Goal: Communication & Community: Answer question/provide support

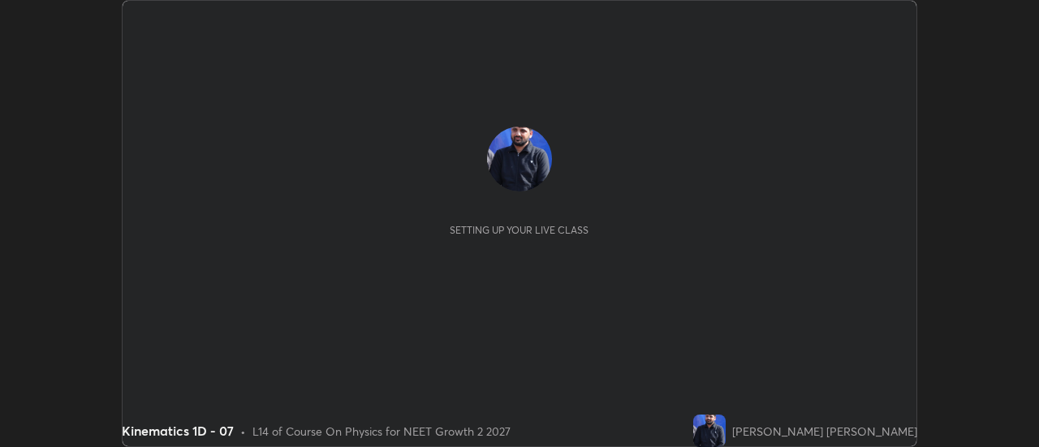
scroll to position [447, 1038]
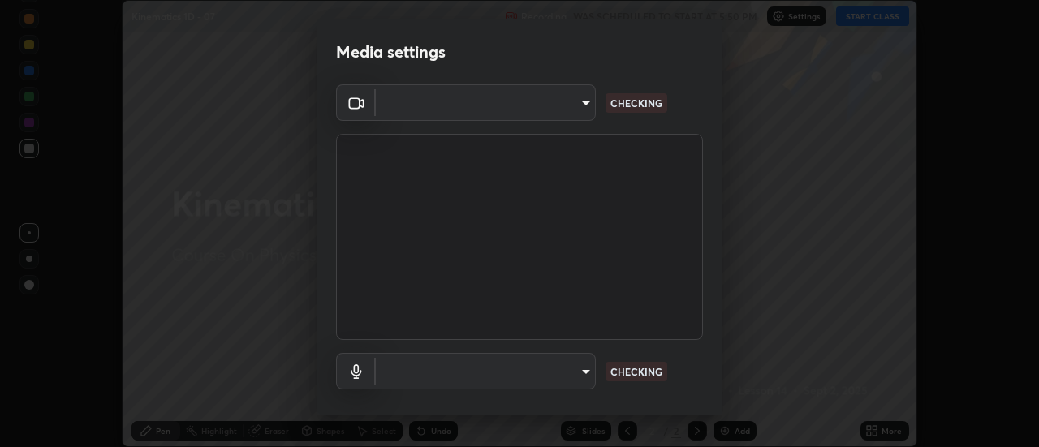
type input "985e4b1f72fc3b9494b48cef3b79fe3b682f9ae0bb15c20acfe574fe2aaad349"
type input "618656b63b7f9ee0ab6491a194f7017e5cc5f8d223736be4f163d7efcd640cbd"
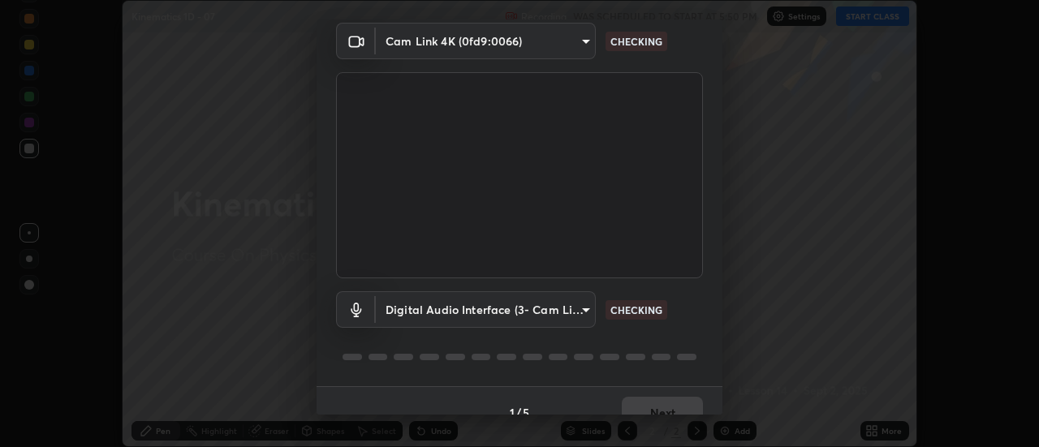
scroll to position [85, 0]
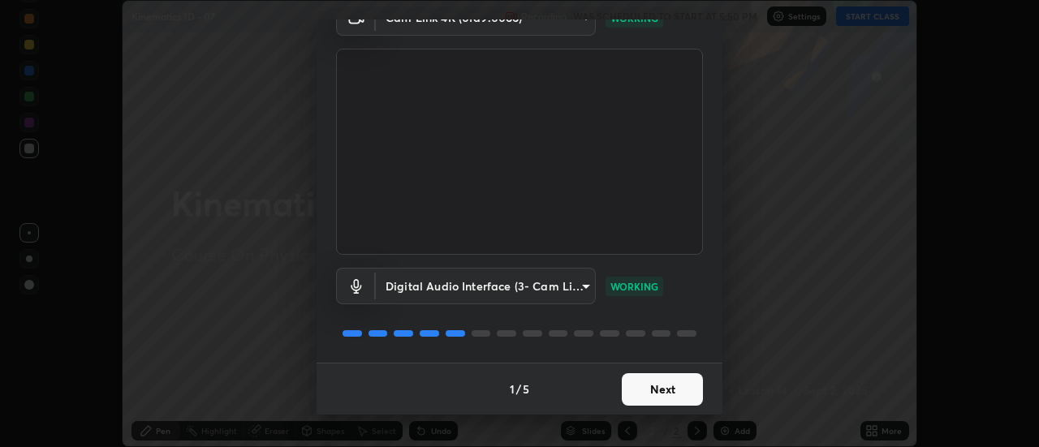
click at [665, 382] on button "Next" at bounding box center [662, 389] width 81 height 32
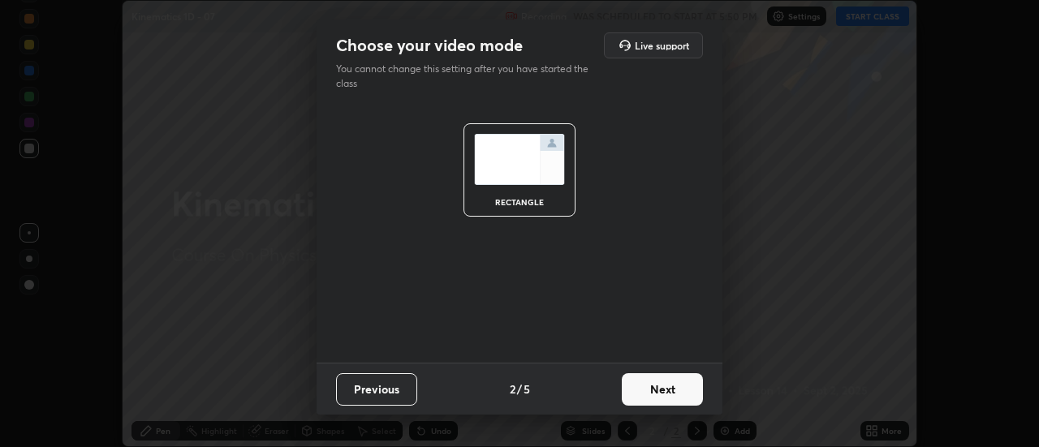
click at [676, 391] on button "Next" at bounding box center [662, 389] width 81 height 32
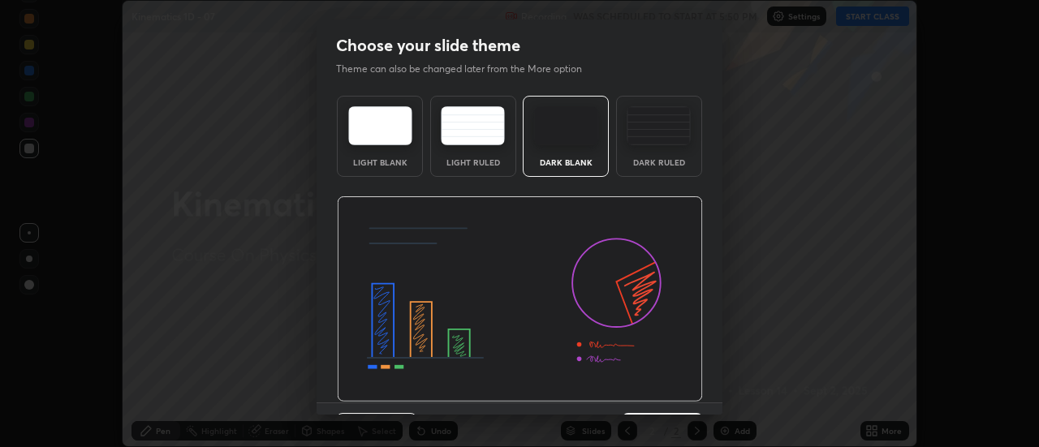
scroll to position [40, 0]
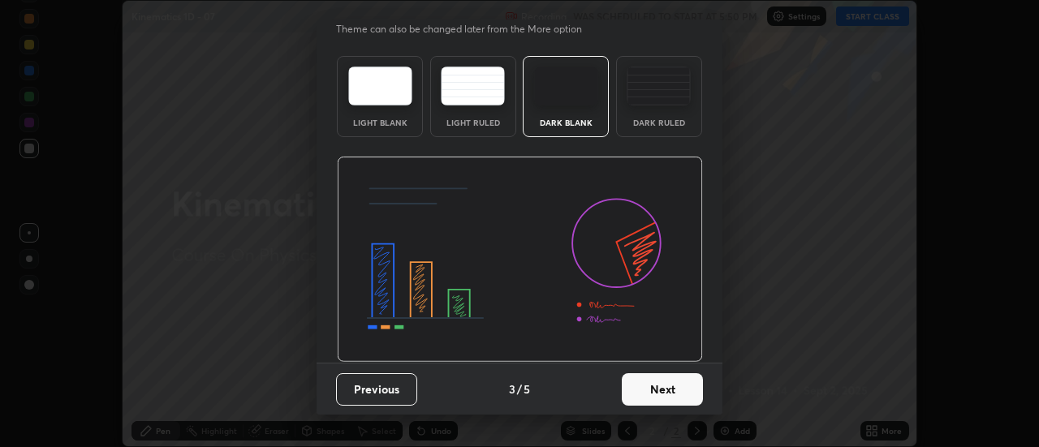
click at [664, 379] on button "Next" at bounding box center [662, 389] width 81 height 32
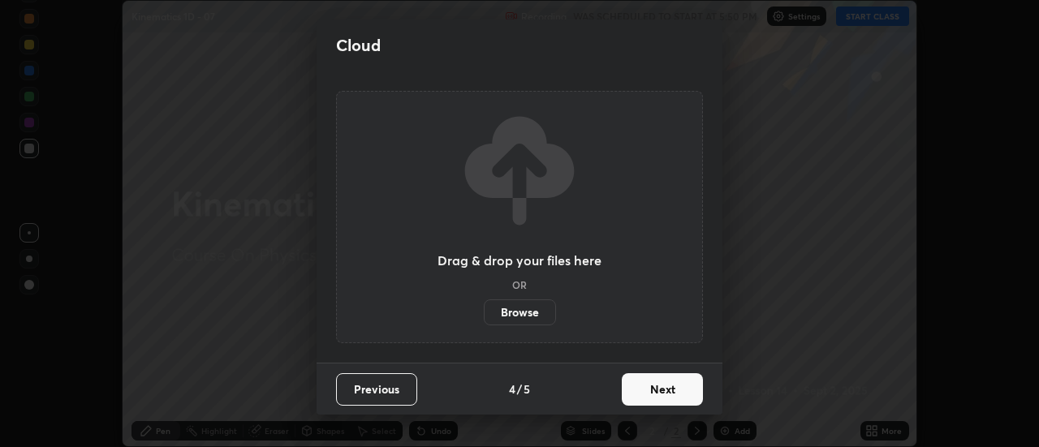
click at [680, 389] on button "Next" at bounding box center [662, 389] width 81 height 32
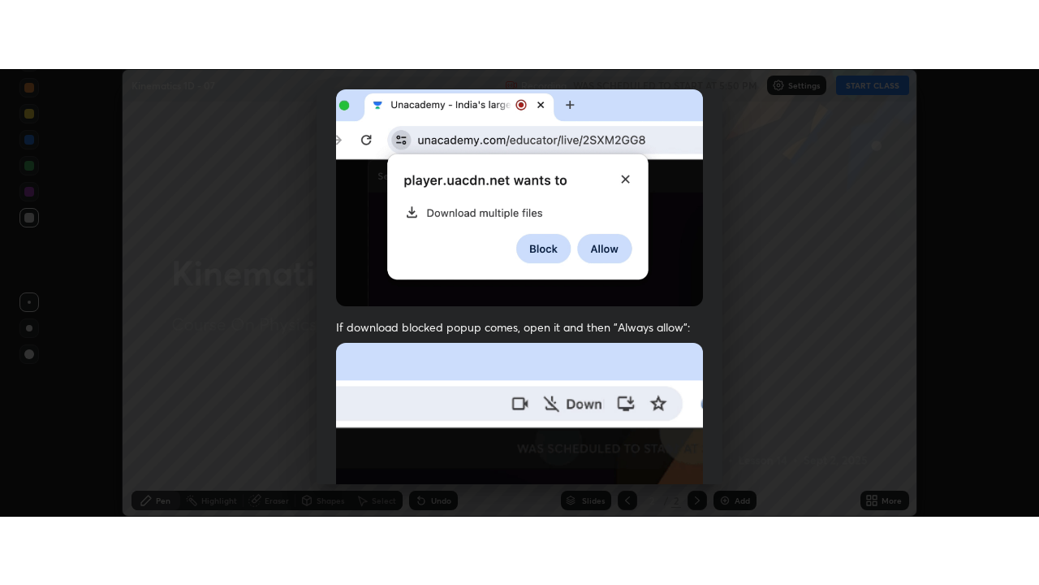
scroll to position [417, 0]
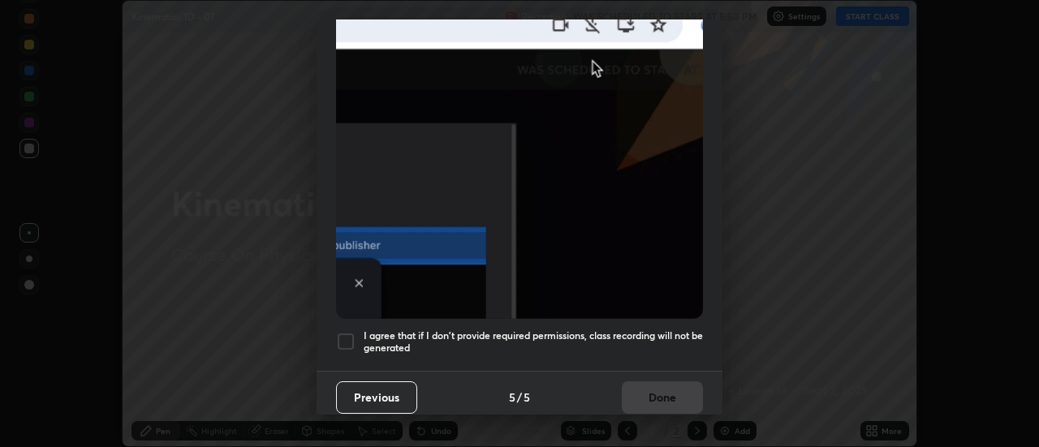
click at [663, 340] on h5 "I agree that if I don't provide required permissions, class recording will not …" at bounding box center [533, 342] width 339 height 25
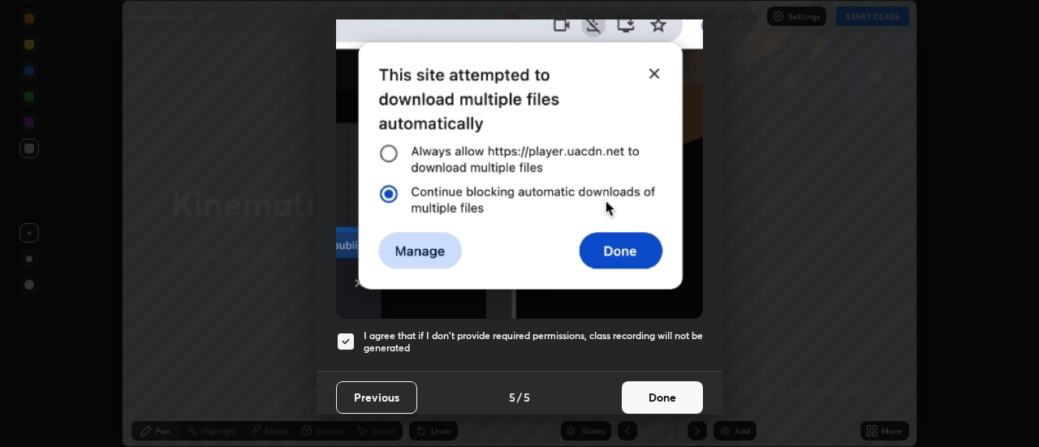
click at [663, 386] on button "Done" at bounding box center [662, 398] width 81 height 32
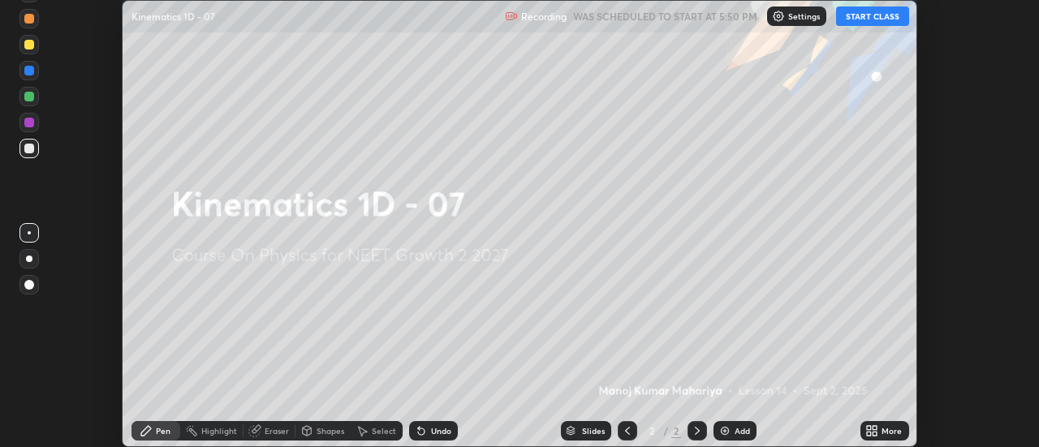
click at [869, 427] on icon at bounding box center [869, 428] width 4 height 4
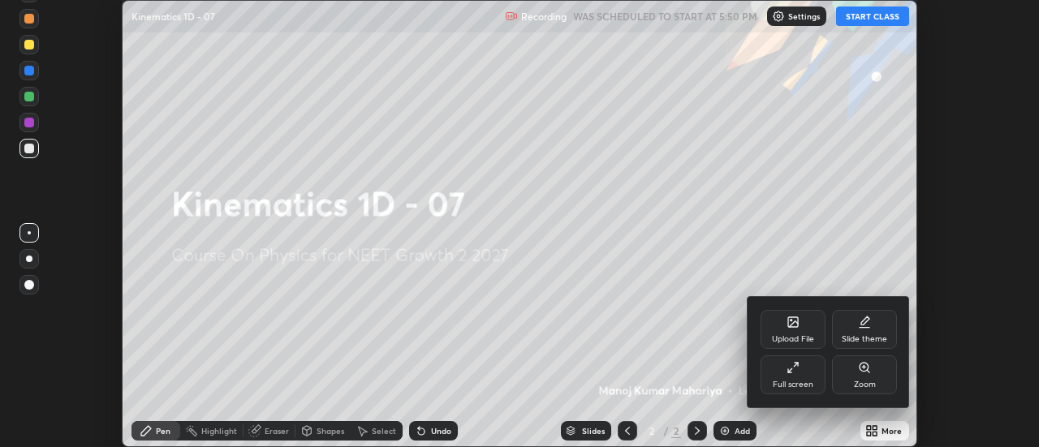
click at [796, 365] on icon at bounding box center [796, 365] width 4 height 4
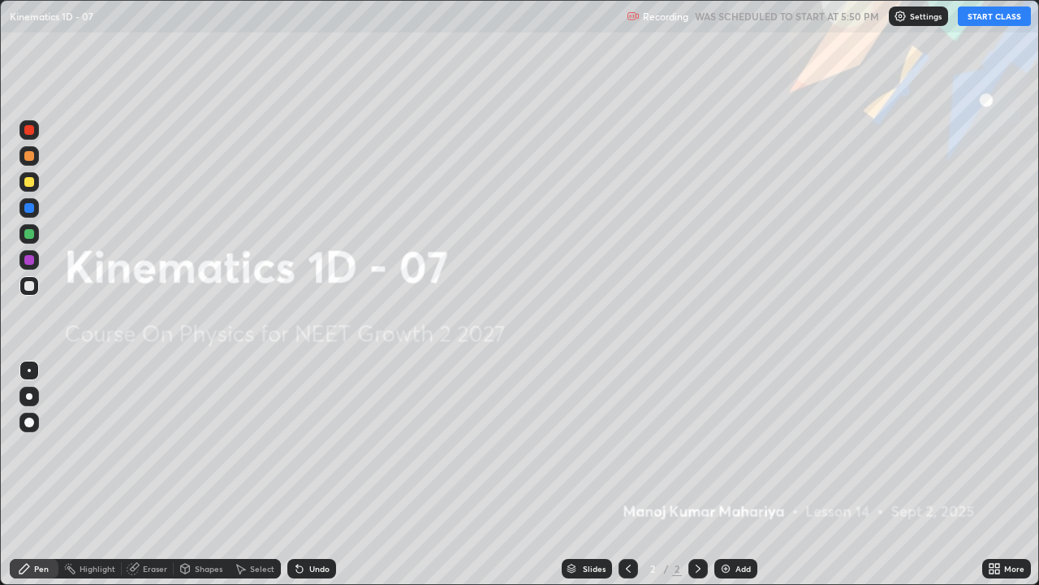
scroll to position [585, 1039]
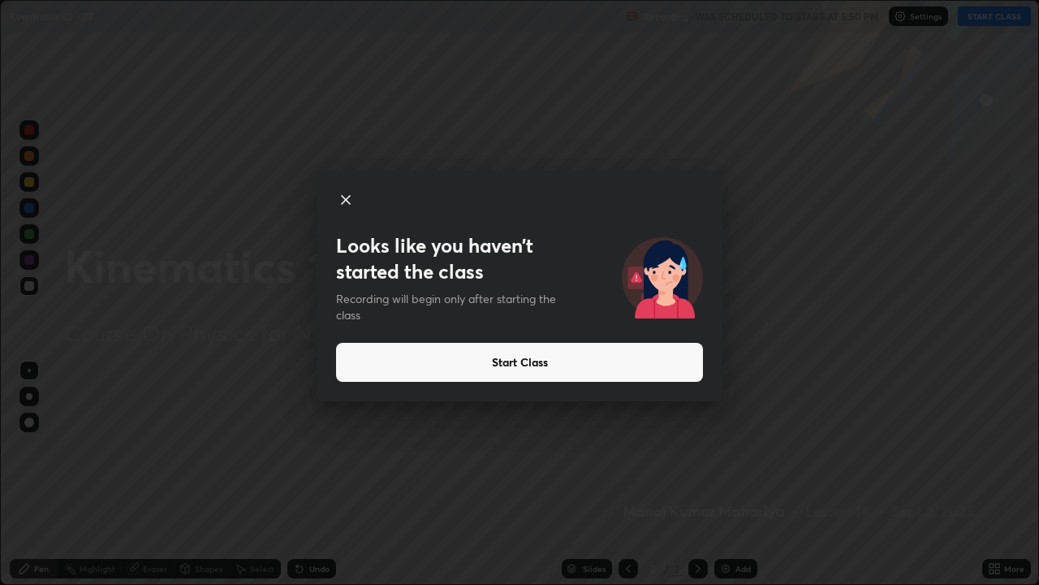
click at [667, 375] on button "Start Class" at bounding box center [519, 362] width 367 height 39
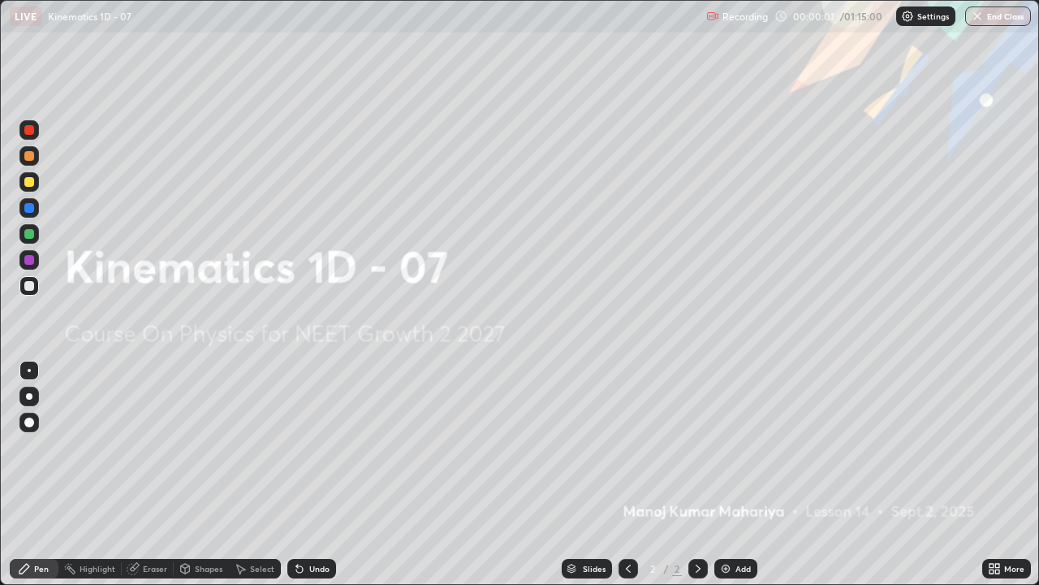
click at [731, 447] on div "Add" at bounding box center [735, 568] width 43 height 19
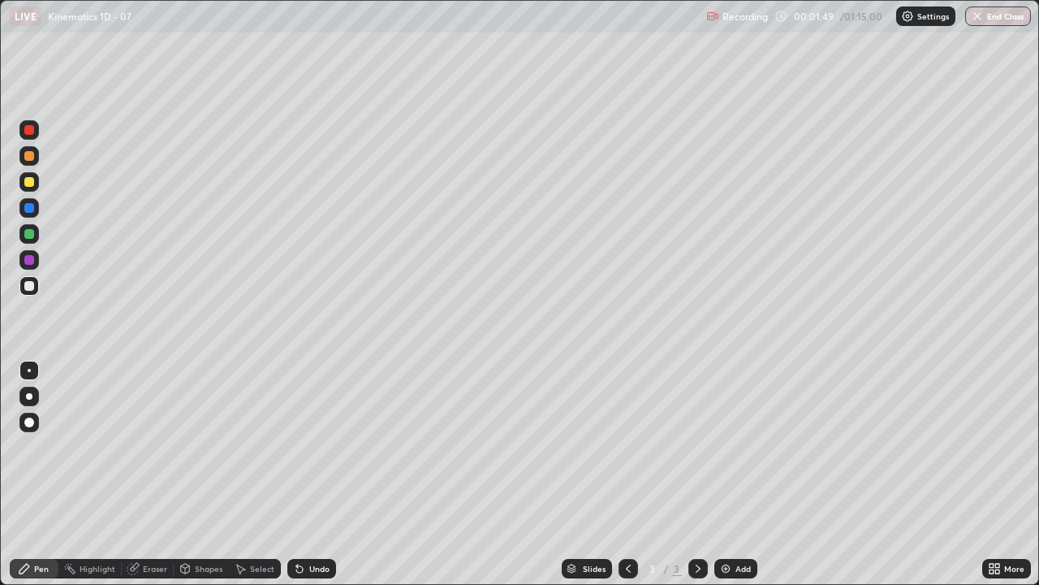
click at [535, 447] on div "Slides 3 / 3 Add" at bounding box center [659, 568] width 646 height 32
click at [32, 285] on div at bounding box center [29, 286] width 10 height 10
click at [26, 399] on div at bounding box center [28, 395] width 19 height 19
click at [720, 447] on img at bounding box center [725, 568] width 13 height 13
click at [627, 447] on icon at bounding box center [628, 568] width 13 height 13
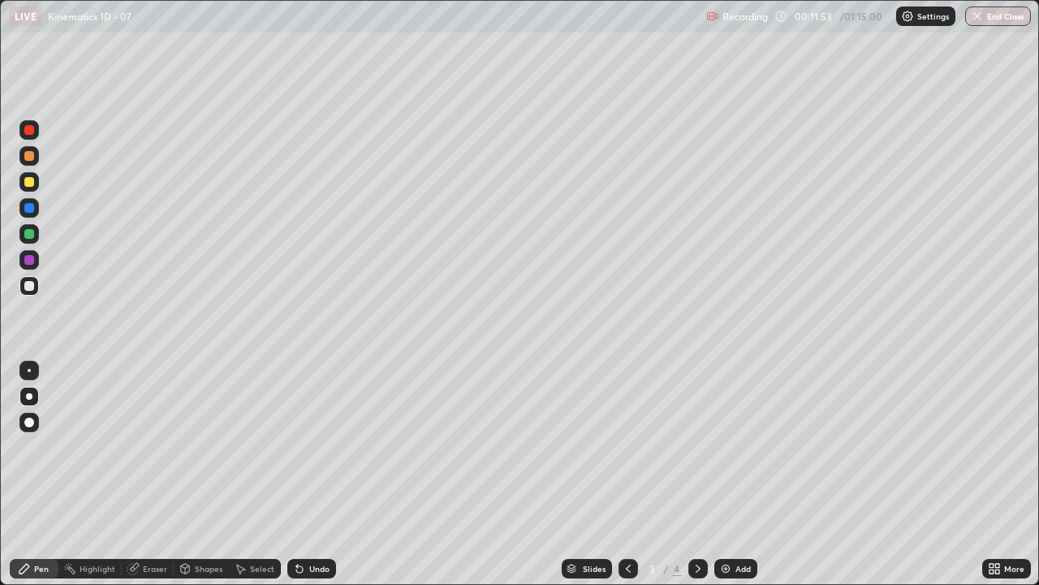
click at [690, 447] on div at bounding box center [697, 568] width 19 height 19
click at [29, 396] on div at bounding box center [29, 396] width 6 height 6
click at [309, 447] on div "Undo" at bounding box center [319, 568] width 20 height 8
click at [296, 447] on icon at bounding box center [297, 565] width 2 height 2
click at [311, 447] on div "Undo" at bounding box center [311, 568] width 49 height 19
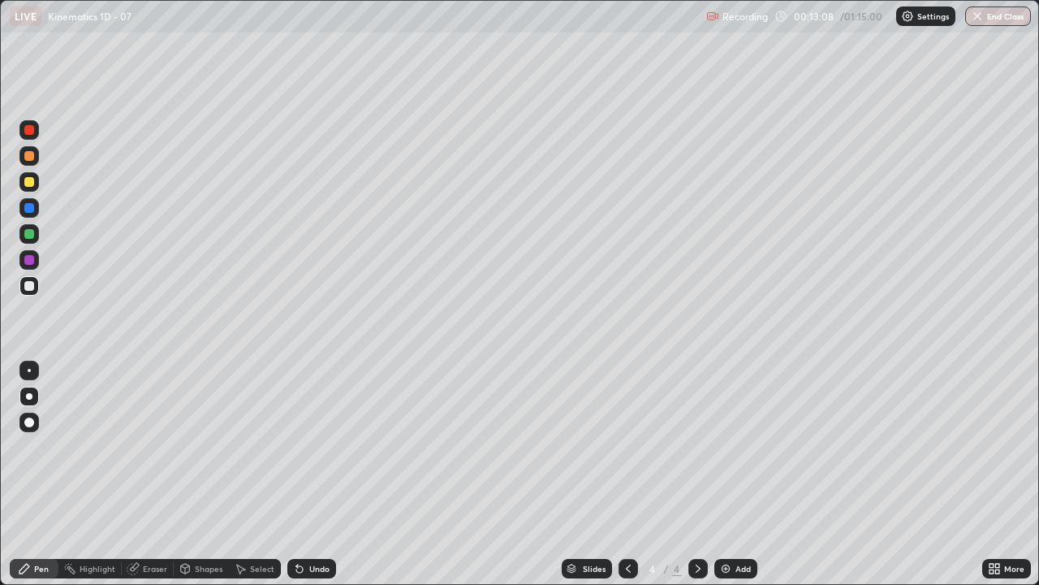
click at [308, 447] on div "Undo" at bounding box center [311, 568] width 49 height 19
click at [730, 447] on img at bounding box center [725, 568] width 13 height 13
click at [28, 292] on div at bounding box center [28, 285] width 19 height 19
click at [29, 183] on div at bounding box center [29, 182] width 10 height 10
click at [297, 447] on icon at bounding box center [299, 569] width 6 height 6
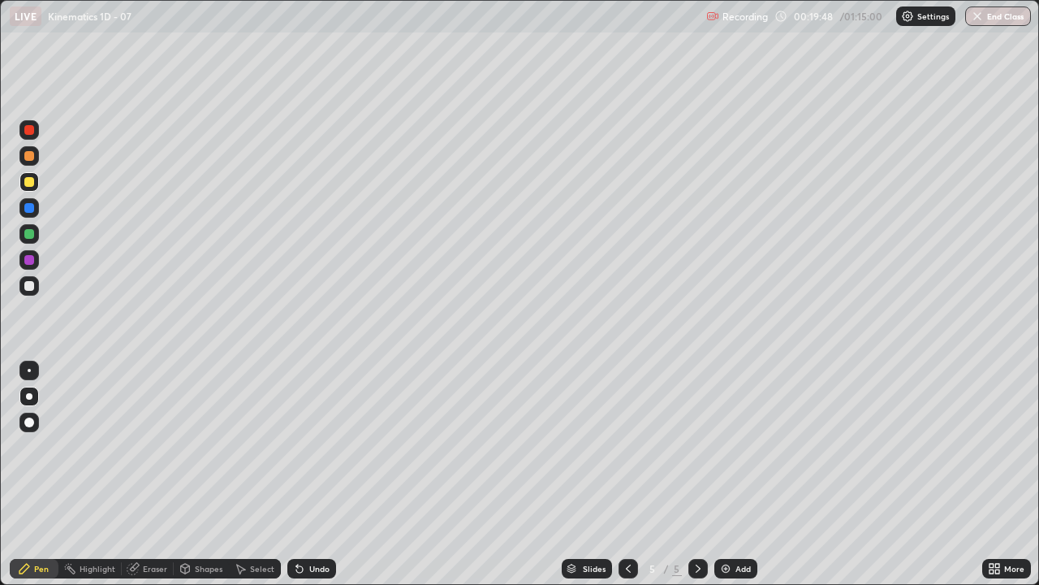
click at [303, 447] on div "Undo" at bounding box center [311, 568] width 49 height 19
click at [305, 447] on div "Undo" at bounding box center [311, 568] width 49 height 19
click at [297, 447] on icon at bounding box center [299, 569] width 6 height 6
click at [298, 447] on icon at bounding box center [299, 569] width 6 height 6
click at [293, 447] on icon at bounding box center [299, 568] width 13 height 13
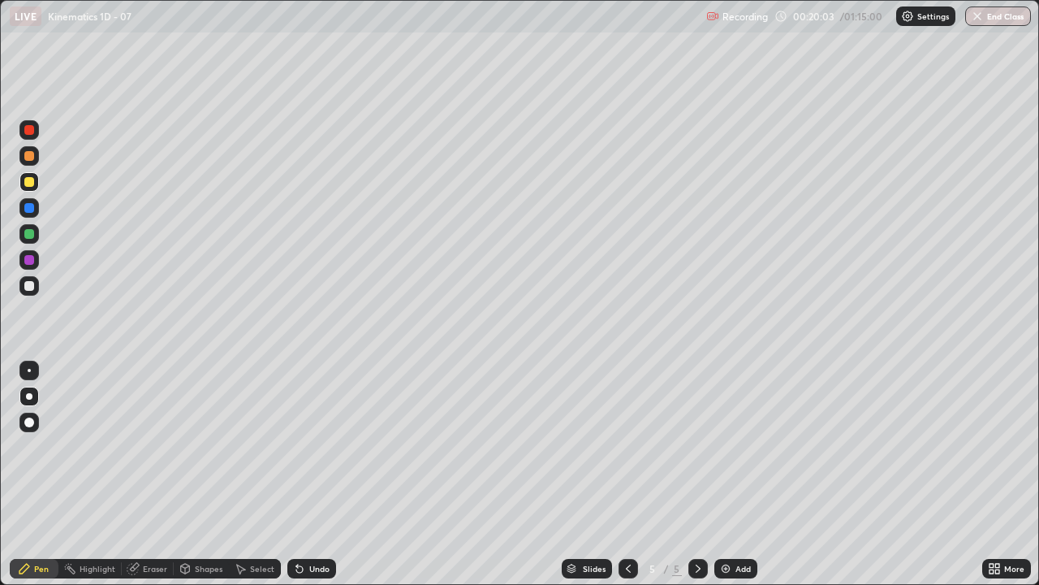
click at [23, 285] on div at bounding box center [28, 285] width 19 height 19
click at [296, 447] on icon at bounding box center [299, 569] width 6 height 6
click at [297, 447] on icon at bounding box center [299, 569] width 6 height 6
click at [627, 447] on icon at bounding box center [628, 568] width 13 height 13
click at [697, 447] on icon at bounding box center [698, 568] width 5 height 8
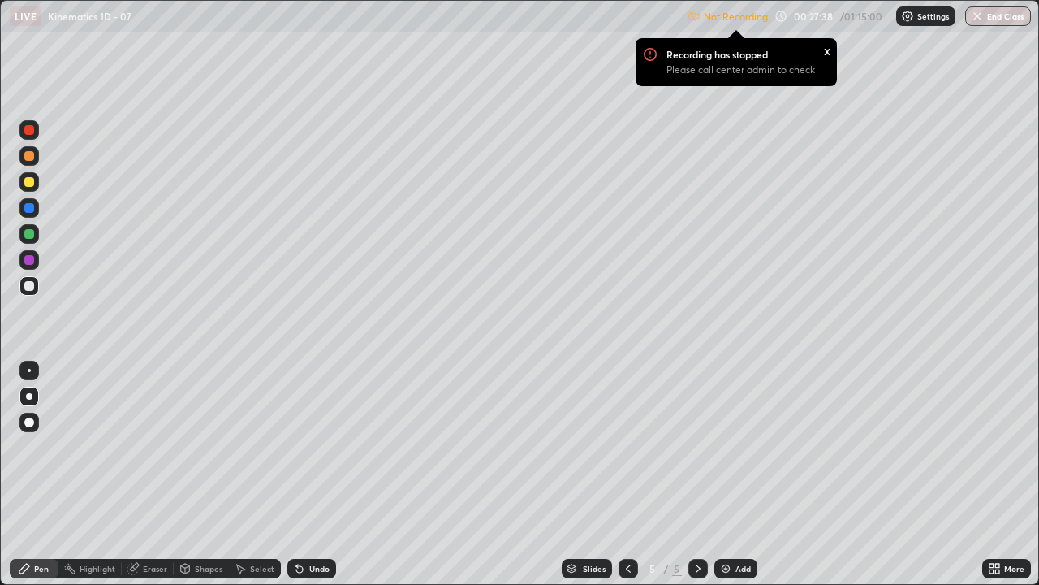
click at [906, 20] on img at bounding box center [907, 16] width 13 height 13
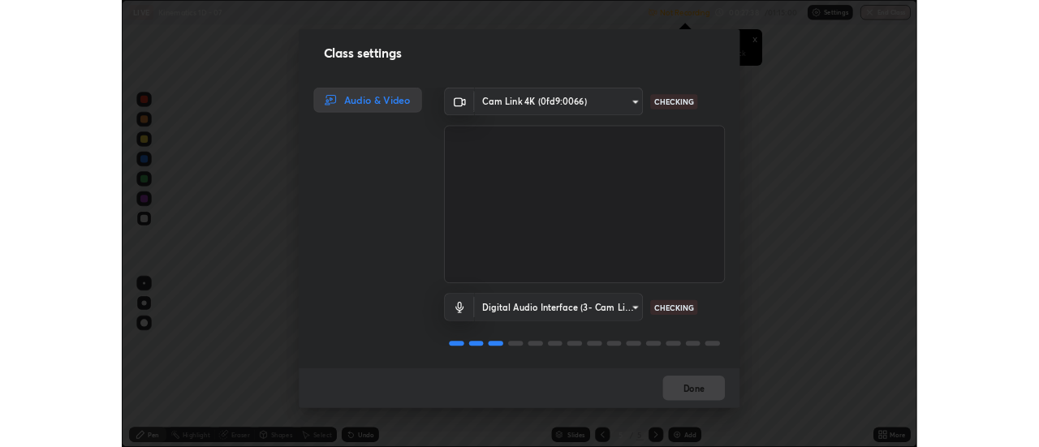
scroll to position [2, 0]
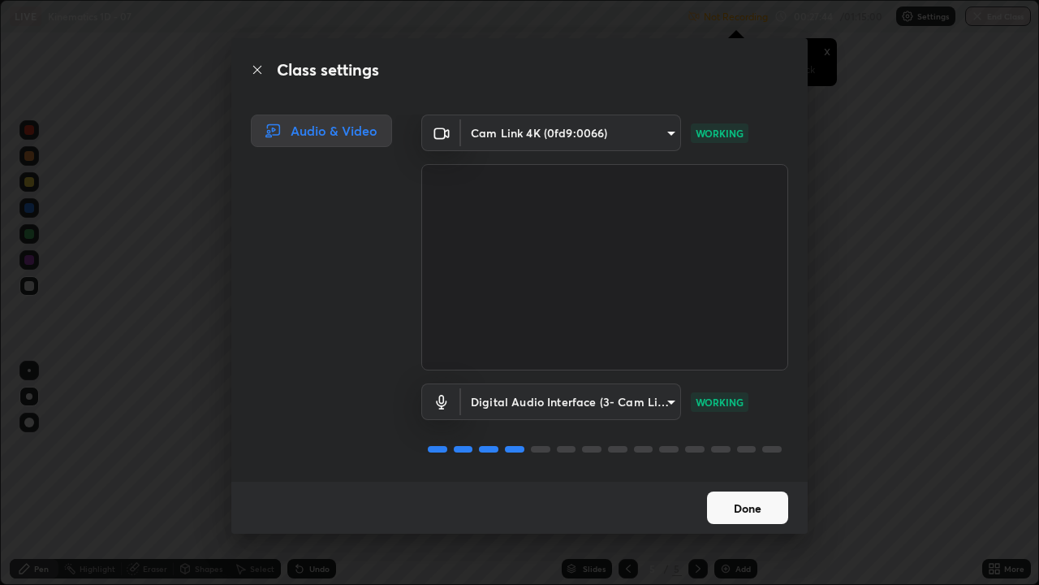
click at [743, 447] on button "Done" at bounding box center [747, 507] width 81 height 32
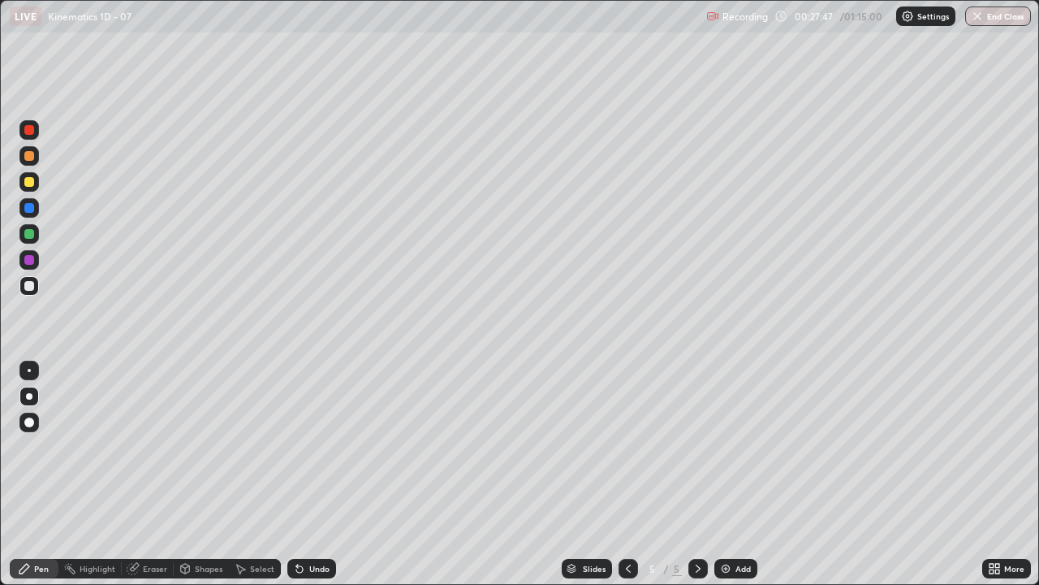
click at [37, 427] on div at bounding box center [28, 421] width 19 height 19
click at [728, 447] on img at bounding box center [725, 568] width 13 height 13
click at [30, 286] on div at bounding box center [29, 286] width 10 height 10
click at [29, 396] on div at bounding box center [29, 396] width 6 height 6
click at [235, 447] on icon at bounding box center [240, 568] width 13 height 13
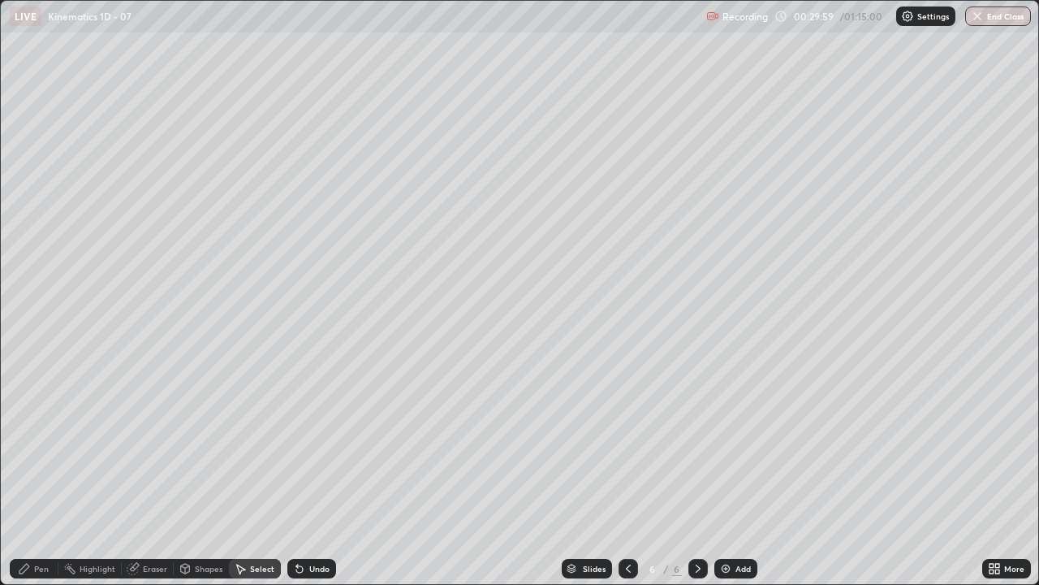
click at [238, 447] on icon at bounding box center [241, 569] width 9 height 10
click at [37, 447] on div "Pen" at bounding box center [34, 568] width 49 height 19
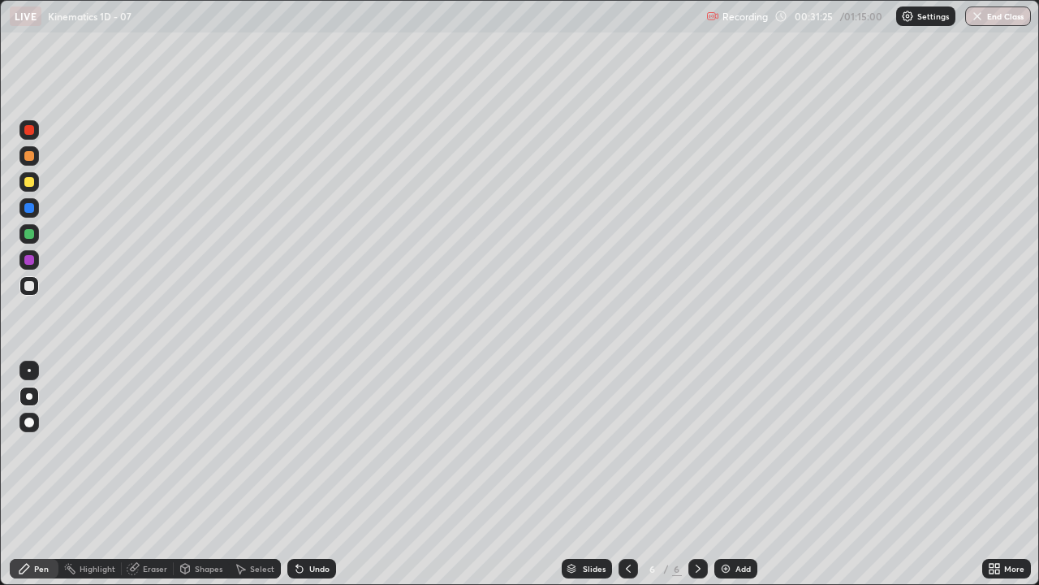
click at [198, 447] on div "Shapes" at bounding box center [201, 568] width 55 height 19
click at [40, 447] on div "Pen" at bounding box center [41, 568] width 15 height 8
click at [26, 181] on div at bounding box center [29, 182] width 10 height 10
click at [723, 447] on img at bounding box center [725, 568] width 13 height 13
click at [22, 289] on div at bounding box center [28, 285] width 19 height 19
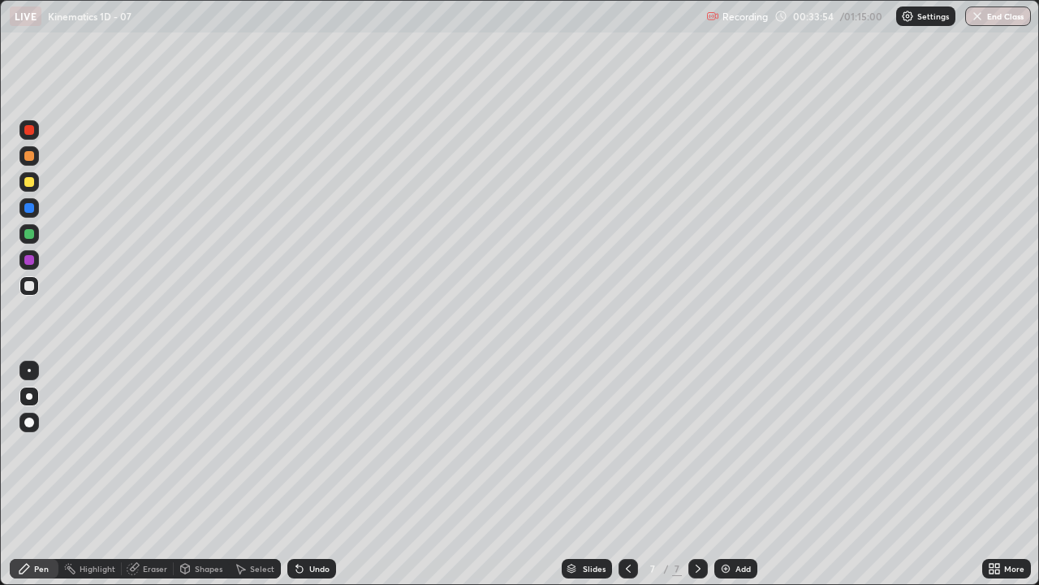
click at [297, 447] on icon at bounding box center [299, 569] width 6 height 6
click at [296, 447] on icon at bounding box center [299, 569] width 6 height 6
click at [300, 447] on icon at bounding box center [299, 568] width 13 height 13
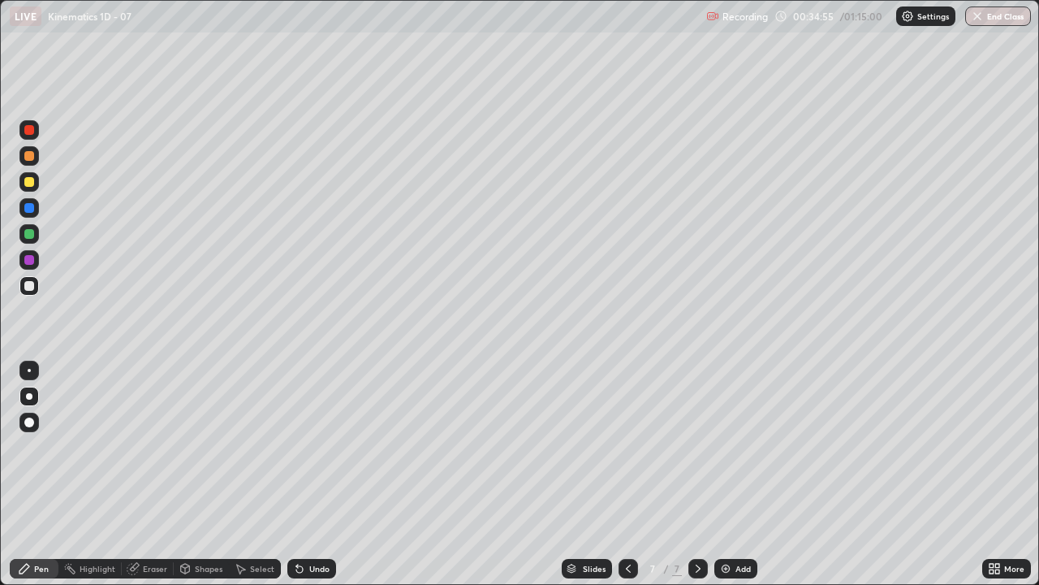
click at [45, 447] on div "Pen" at bounding box center [41, 568] width 15 height 8
click at [28, 182] on div at bounding box center [29, 182] width 10 height 10
click at [627, 447] on icon at bounding box center [628, 568] width 13 height 13
click at [696, 447] on icon at bounding box center [698, 568] width 13 height 13
click at [716, 447] on div "Add" at bounding box center [735, 568] width 43 height 19
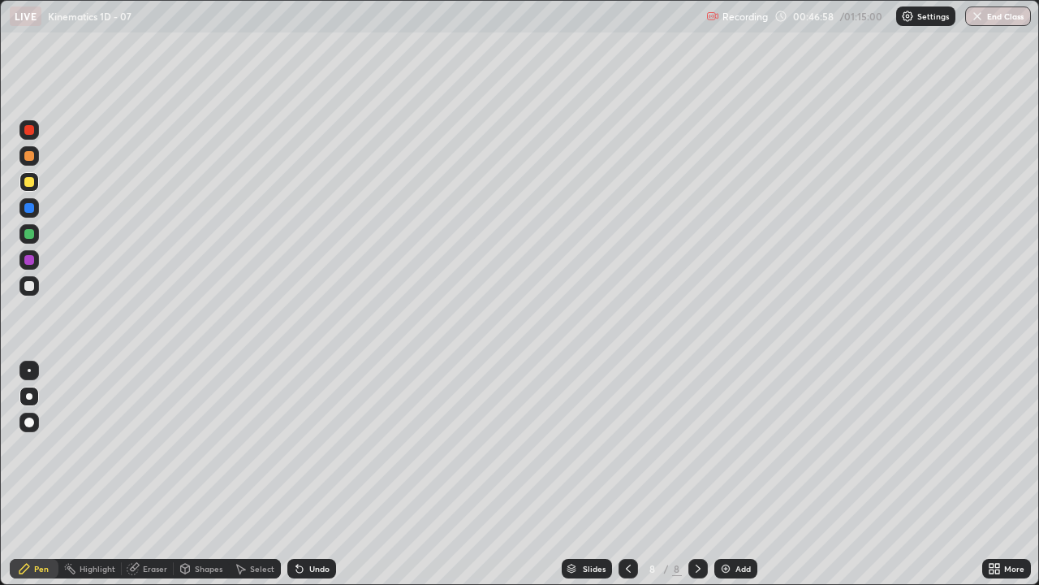
click at [627, 447] on icon at bounding box center [628, 568] width 13 height 13
click at [703, 447] on div at bounding box center [697, 568] width 19 height 19
click at [32, 285] on div at bounding box center [29, 286] width 10 height 10
click at [296, 447] on icon at bounding box center [297, 565] width 2 height 2
click at [306, 447] on div "Undo" at bounding box center [311, 568] width 49 height 19
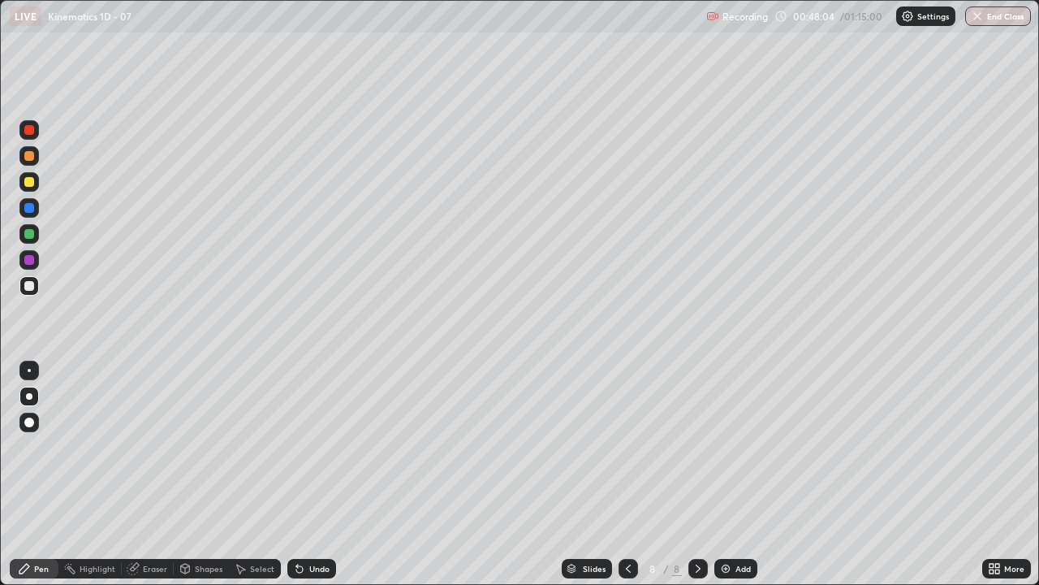
click at [298, 447] on icon at bounding box center [299, 569] width 6 height 6
click at [299, 447] on icon at bounding box center [299, 569] width 6 height 6
click at [302, 447] on icon at bounding box center [299, 568] width 13 height 13
click at [297, 447] on icon at bounding box center [299, 569] width 6 height 6
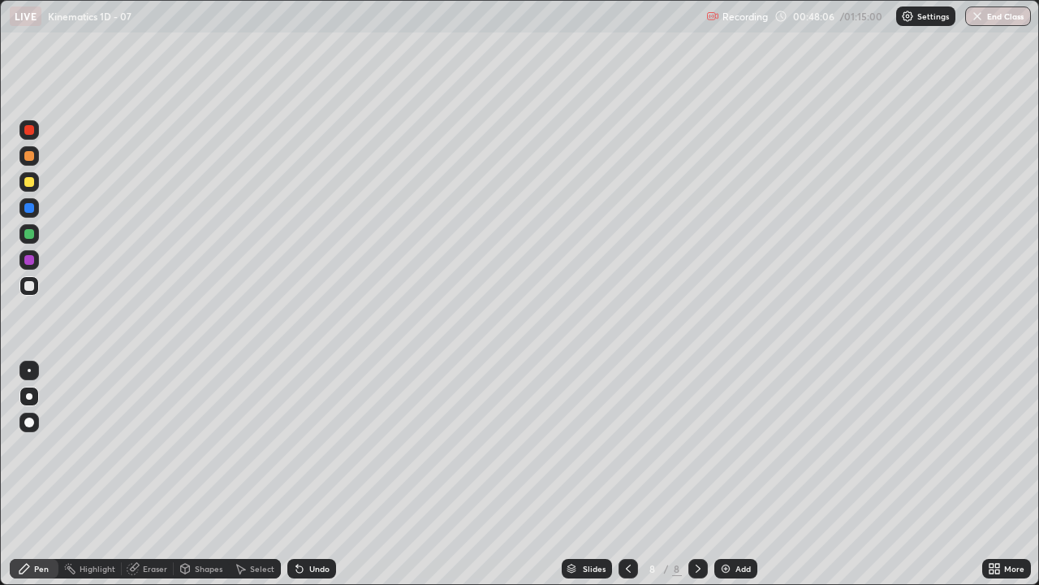
click at [297, 447] on icon at bounding box center [299, 569] width 6 height 6
click at [293, 447] on div "Undo" at bounding box center [311, 568] width 49 height 19
click at [292, 447] on div "Undo" at bounding box center [311, 568] width 49 height 19
click at [297, 447] on icon at bounding box center [299, 569] width 6 height 6
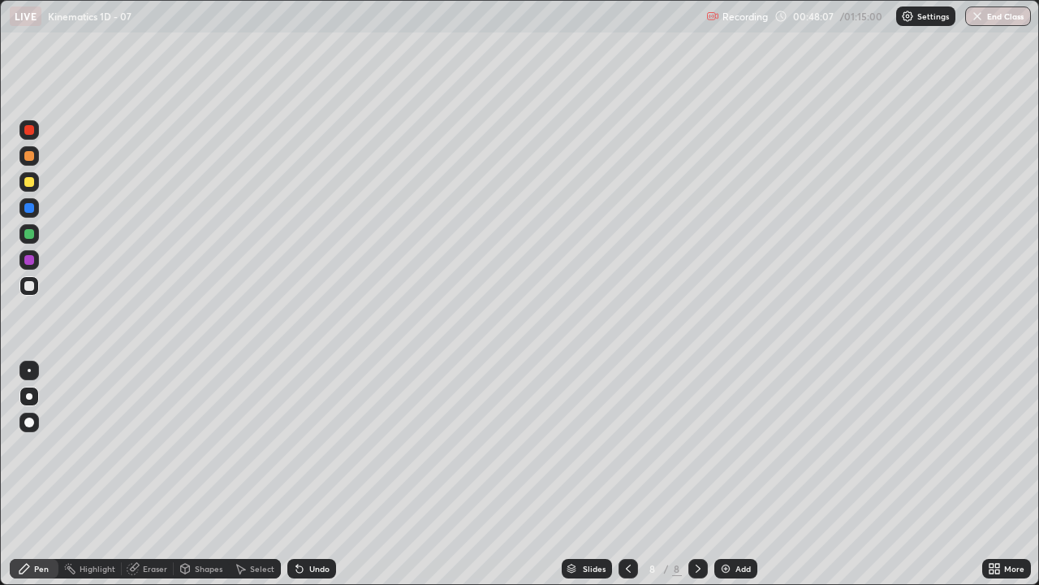
click at [296, 447] on icon at bounding box center [299, 569] width 6 height 6
click at [296, 447] on icon at bounding box center [297, 565] width 2 height 2
click at [305, 447] on div "Undo" at bounding box center [311, 568] width 49 height 19
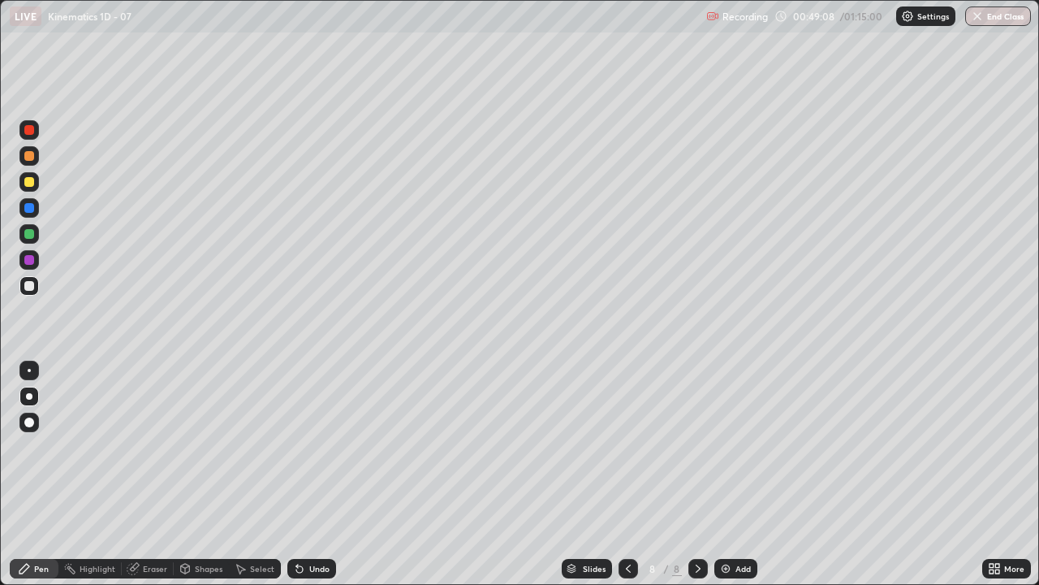
click at [297, 447] on icon at bounding box center [299, 569] width 6 height 6
click at [31, 184] on div at bounding box center [29, 182] width 10 height 10
click at [31, 398] on div at bounding box center [29, 396] width 6 height 6
click at [33, 447] on div "Pen" at bounding box center [34, 568] width 49 height 19
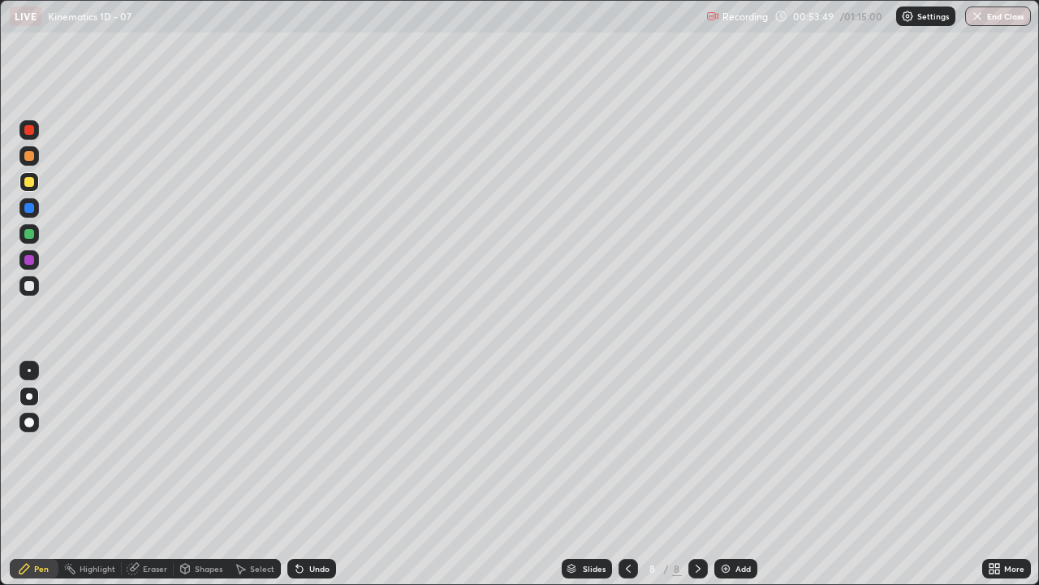
click at [28, 287] on div at bounding box center [29, 286] width 10 height 10
click at [40, 447] on div "Pen" at bounding box center [41, 568] width 15 height 8
click at [722, 447] on img at bounding box center [725, 568] width 13 height 13
click at [25, 287] on div at bounding box center [29, 286] width 10 height 10
click at [299, 447] on icon at bounding box center [299, 568] width 13 height 13
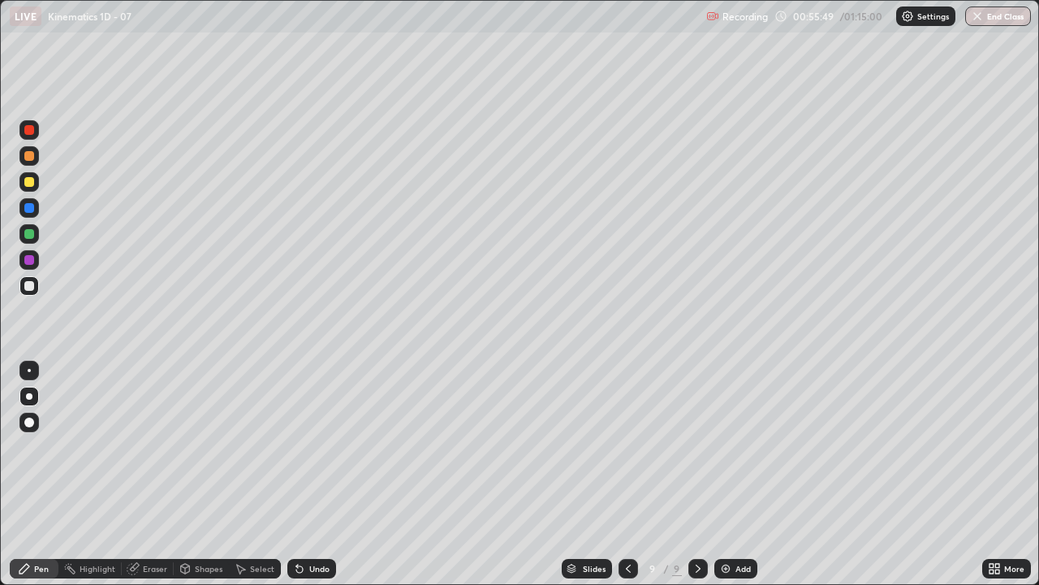
click at [296, 447] on icon at bounding box center [299, 569] width 6 height 6
click at [28, 181] on div at bounding box center [29, 182] width 10 height 10
click at [30, 259] on div at bounding box center [29, 260] width 10 height 10
click at [31, 288] on div at bounding box center [29, 286] width 10 height 10
click at [30, 182] on div at bounding box center [29, 182] width 10 height 10
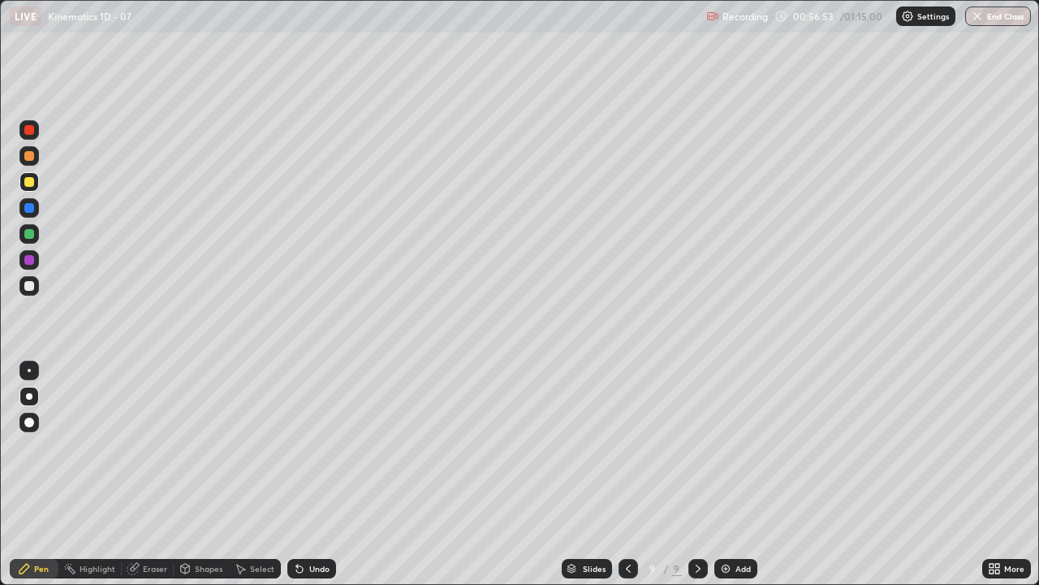
click at [28, 287] on div at bounding box center [29, 286] width 10 height 10
click at [28, 259] on div at bounding box center [29, 260] width 10 height 10
click at [33, 151] on div at bounding box center [28, 155] width 19 height 19
click at [158, 447] on div "Eraser" at bounding box center [148, 568] width 52 height 19
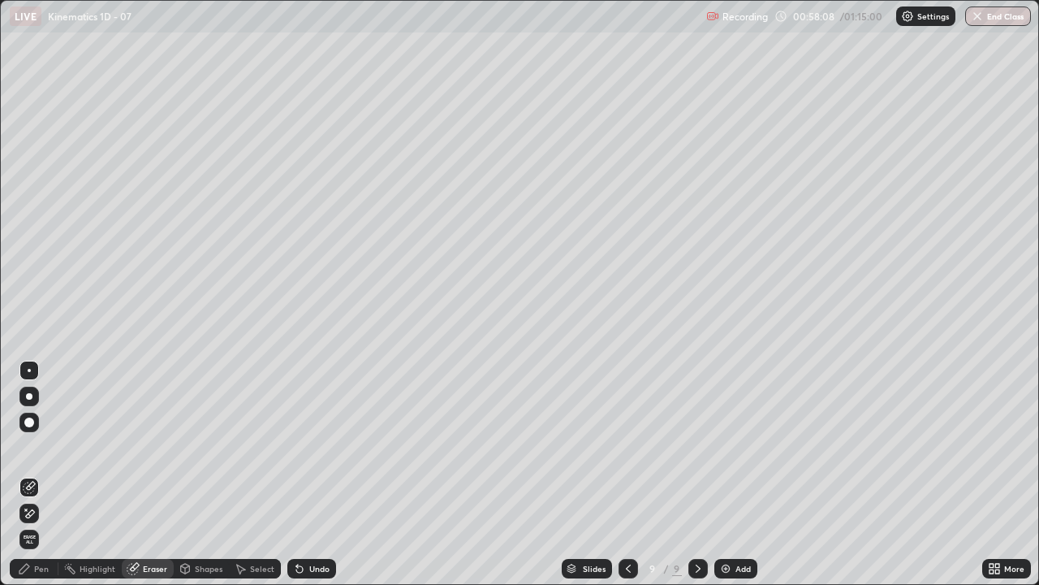
click at [47, 447] on div "Pen" at bounding box center [41, 568] width 15 height 8
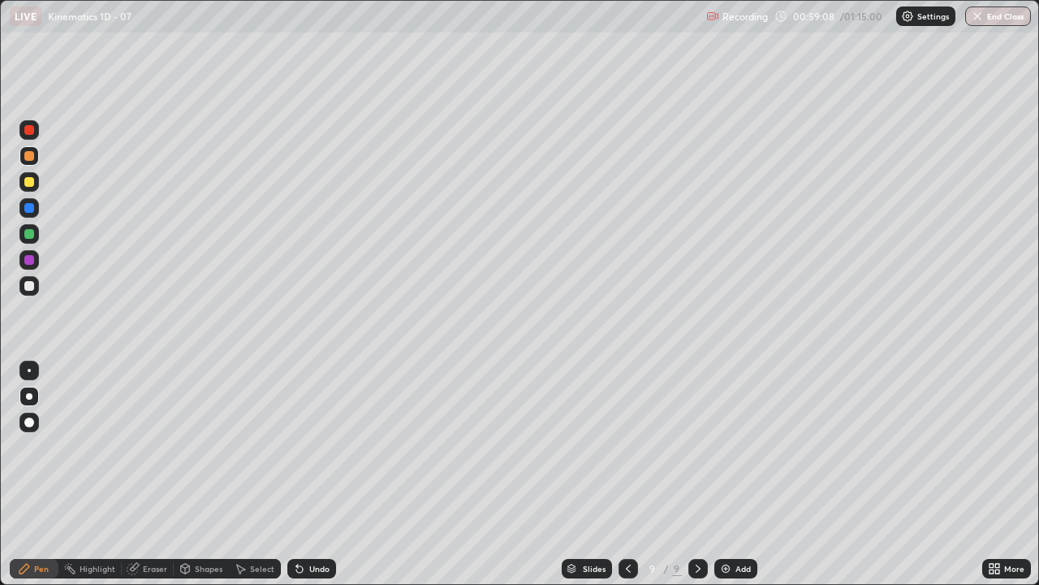
click at [723, 447] on div "Add" at bounding box center [735, 568] width 43 height 19
click at [29, 284] on div at bounding box center [29, 286] width 10 height 10
click at [628, 447] on icon at bounding box center [627, 568] width 13 height 13
click at [696, 447] on icon at bounding box center [698, 568] width 5 height 8
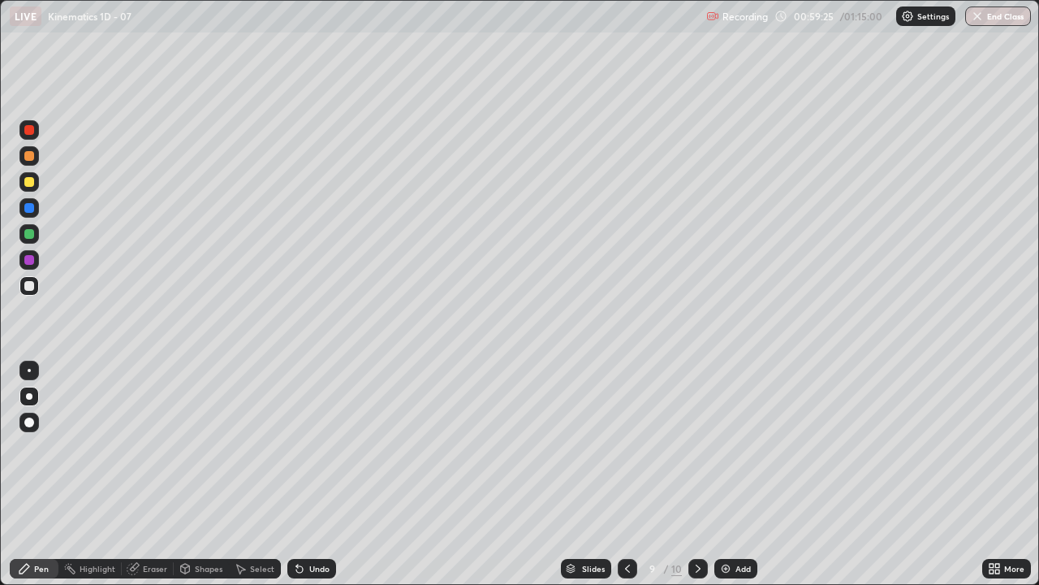
click at [704, 447] on div at bounding box center [697, 568] width 19 height 19
click at [293, 447] on icon at bounding box center [299, 568] width 13 height 13
click at [299, 447] on icon at bounding box center [299, 569] width 6 height 6
click at [303, 447] on icon at bounding box center [299, 568] width 13 height 13
click at [300, 447] on icon at bounding box center [299, 569] width 6 height 6
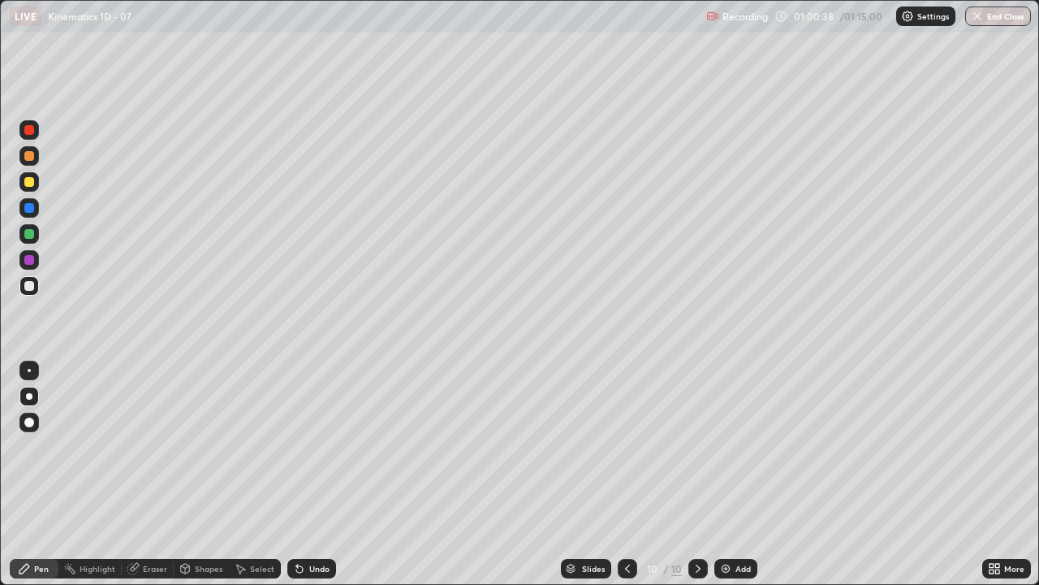
click at [297, 447] on icon at bounding box center [299, 569] width 6 height 6
click at [299, 447] on icon at bounding box center [299, 569] width 6 height 6
click at [626, 447] on icon at bounding box center [627, 568] width 13 height 13
click at [696, 447] on icon at bounding box center [698, 568] width 13 height 13
click at [626, 447] on icon at bounding box center [627, 568] width 13 height 13
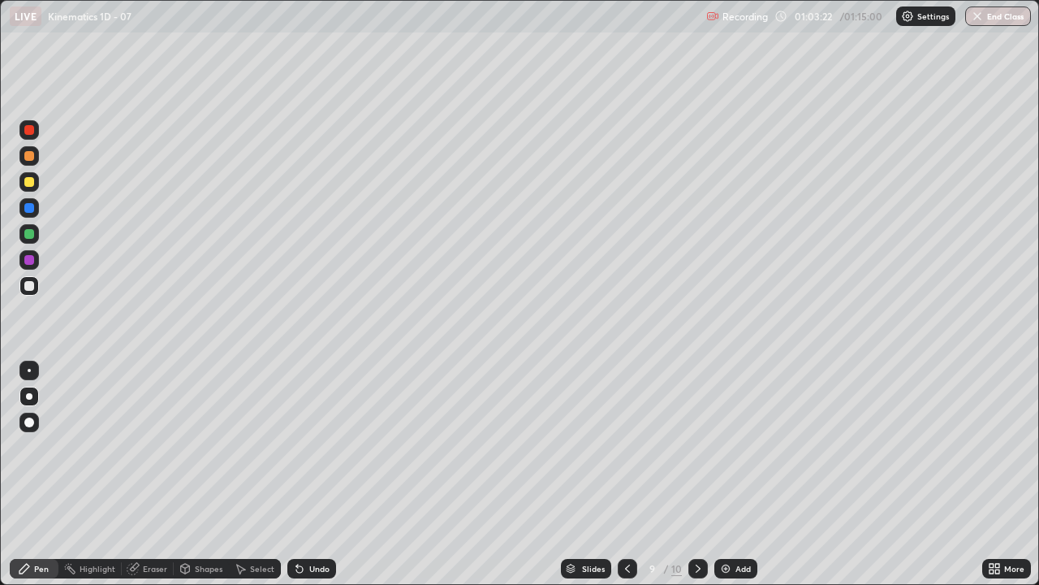
click at [697, 447] on icon at bounding box center [698, 568] width 13 height 13
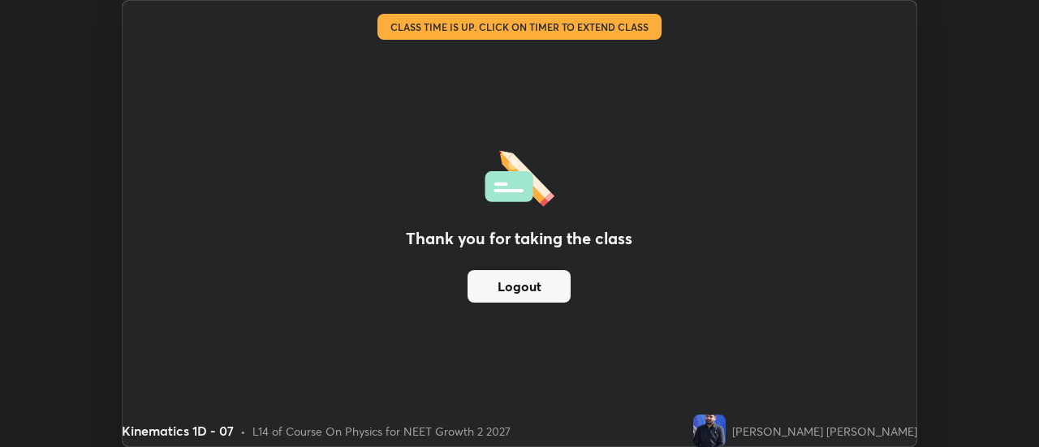
scroll to position [80743, 80151]
